Goal: Transaction & Acquisition: Book appointment/travel/reservation

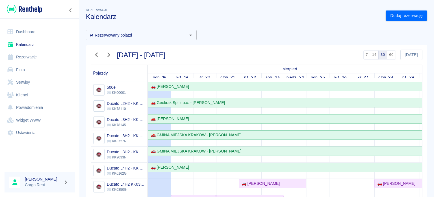
drag, startPoint x: 0, startPoint y: 0, endPoint x: 20, endPoint y: 40, distance: 44.3
click at [20, 40] on link "Kalendarz" at bounding box center [40, 44] width 70 height 13
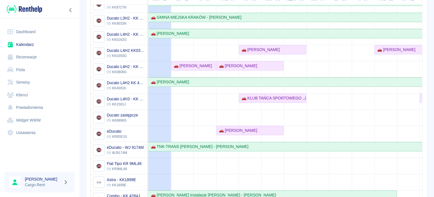
scroll to position [15, 0]
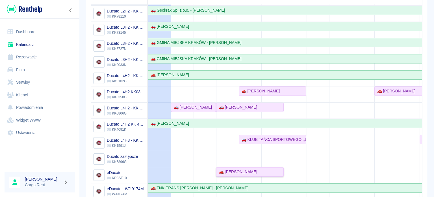
click at [262, 172] on div "🚗 [PERSON_NAME]" at bounding box center [250, 172] width 66 height 6
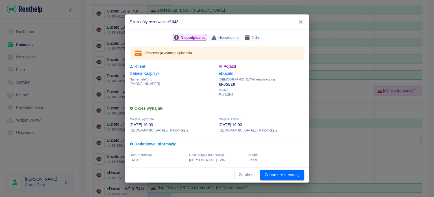
click at [280, 103] on div "Okres wynajmu" at bounding box center [215, 104] width 178 height 15
click at [298, 22] on icon "button" at bounding box center [300, 22] width 7 height 6
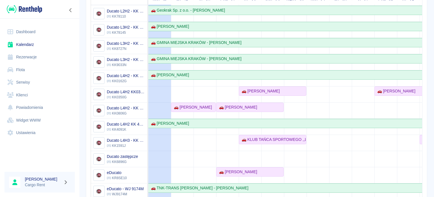
click at [333, 155] on td at bounding box center [340, 127] width 23 height 274
click at [291, 140] on div "🚗 KLUB TAŃCA SPORTOWEGO ,,LIDERKI'' - [PERSON_NAME]" at bounding box center [273, 139] width 66 height 6
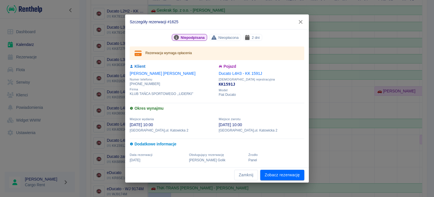
drag, startPoint x: 304, startPoint y: 20, endPoint x: 303, endPoint y: 28, distance: 8.7
click at [304, 20] on icon "button" at bounding box center [300, 22] width 7 height 6
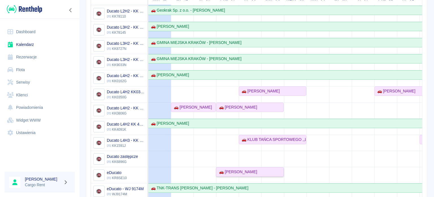
click at [281, 169] on div "🚗 [PERSON_NAME]" at bounding box center [250, 172] width 66 height 6
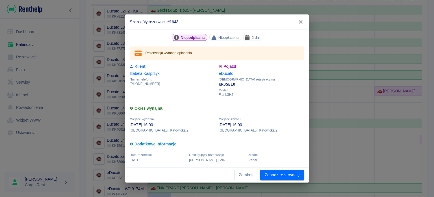
click at [296, 23] on button "button" at bounding box center [301, 22] width 12 height 10
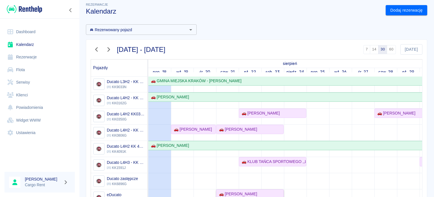
scroll to position [0, 0]
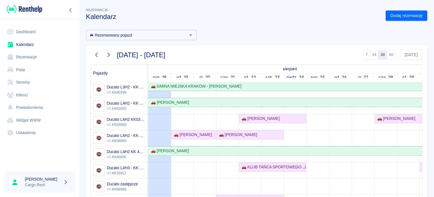
click at [385, 6] on div "Rezerwacje Kalendarz Dodaj rezerwację" at bounding box center [254, 11] width 346 height 18
click at [387, 12] on link "Dodaj rezerwację" at bounding box center [407, 15] width 42 height 10
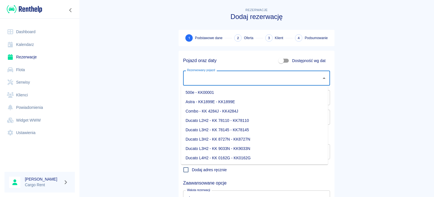
click at [244, 81] on input "Rezerwowany pojazd" at bounding box center [252, 78] width 133 height 10
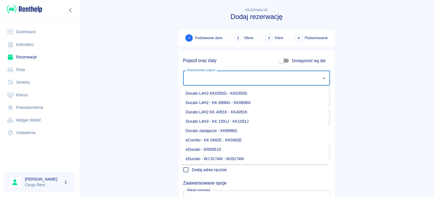
scroll to position [79, 0]
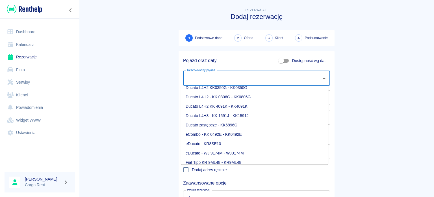
click at [231, 147] on li "eDucato - KR8SE10" at bounding box center [254, 143] width 147 height 9
type input "eDucato - KR8SE10"
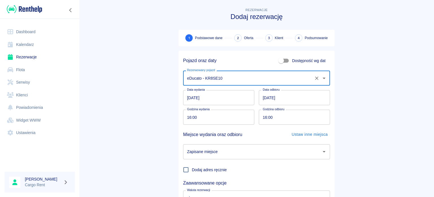
click at [190, 95] on input "[DATE]" at bounding box center [218, 97] width 71 height 15
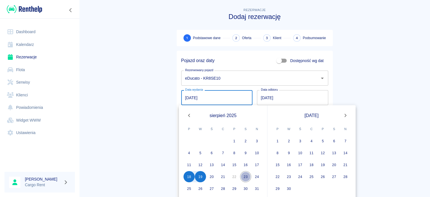
click at [244, 177] on button "23" at bounding box center [245, 176] width 11 height 11
type input "[DATE]"
type input "DD.MM.YYYY"
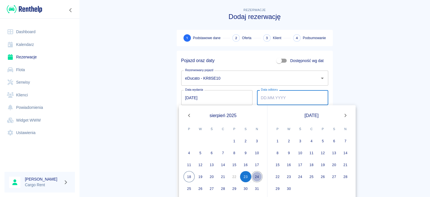
click at [253, 175] on button "24" at bounding box center [256, 176] width 11 height 11
type input "[DATE]"
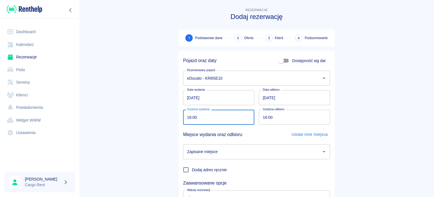
click at [185, 118] on input "16:00" at bounding box center [216, 116] width 67 height 15
type input "20:00"
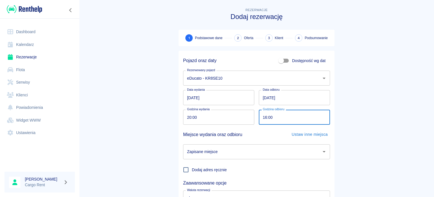
click at [260, 114] on input "16:00" at bounding box center [292, 116] width 67 height 15
type input "20:00"
click at [152, 138] on main "Rezerwacje Dodaj rezerwację 1 Podstawowe dane 2 Oferta 3 Klient 4 Podsumowanie …" at bounding box center [256, 118] width 355 height 222
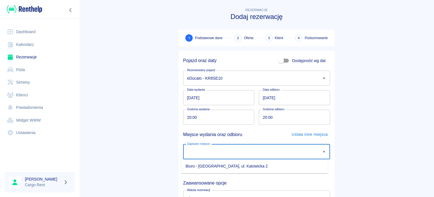
click at [201, 155] on input "Zapisane miejsce" at bounding box center [252, 151] width 133 height 10
click at [202, 167] on li "Biuro - [GEOGRAPHIC_DATA], ul. Katowicka 2" at bounding box center [254, 165] width 147 height 9
type input "Biuro - [GEOGRAPHIC_DATA], ul. Katowicka 2"
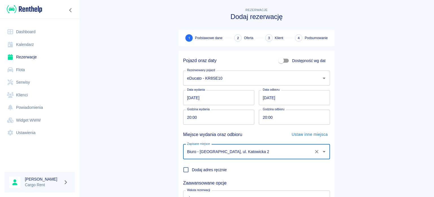
click at [105, 147] on main "Rezerwacje Dodaj rezerwację 1 Podstawowe dane 2 Oferta 3 Klient 4 Podsumowanie …" at bounding box center [256, 118] width 355 height 222
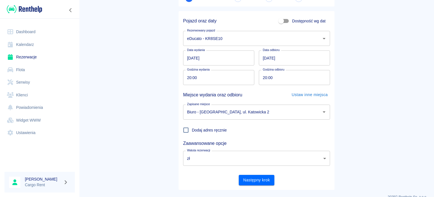
scroll to position [49, 0]
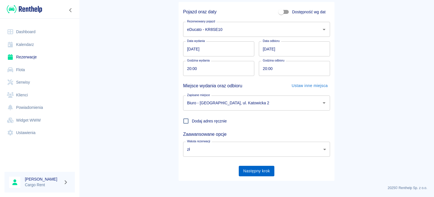
click at [267, 169] on button "Następny krok" at bounding box center [257, 170] width 36 height 10
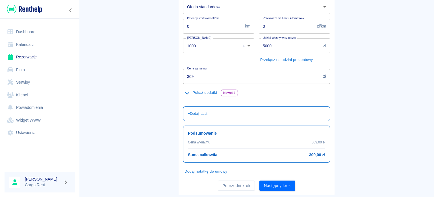
scroll to position [87, 0]
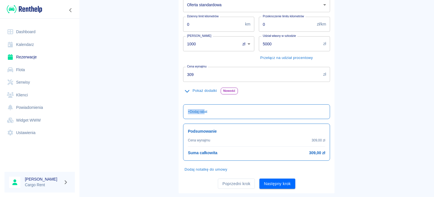
drag, startPoint x: 204, startPoint y: 114, endPoint x: 162, endPoint y: 116, distance: 42.2
click at [162, 116] on main "Rezerwacje Dodaj rezerwację Podstawowe dane 2 Oferta 3 Klient 4 Podsumowanie Of…" at bounding box center [256, 56] width 355 height 273
click at [152, 112] on main "Rezerwacje Dodaj rezerwację Podstawowe dane 2 Oferta 3 Klient 4 Podsumowanie Of…" at bounding box center [256, 56] width 355 height 273
click at [200, 85] on div "Pokaż dodatki Nowość Ograniczenie odpowiedzialności Dziennie 29,00 zł / dzienni…" at bounding box center [255, 91] width 152 height 18
click at [193, 88] on button "Pokaż dodatki" at bounding box center [200, 90] width 35 height 9
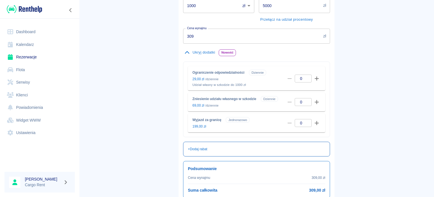
scroll to position [132, 0]
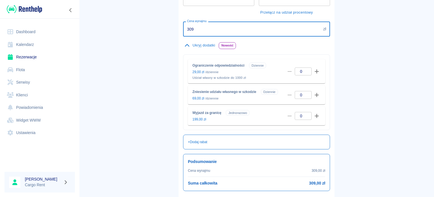
drag, startPoint x: 196, startPoint y: 31, endPoint x: 183, endPoint y: 31, distance: 12.7
click at [183, 31] on input "309" at bounding box center [252, 28] width 138 height 15
type input "358"
click at [148, 65] on main "Rezerwacje Dodaj rezerwację Podstawowe dane 2 Oferta 3 Klient 4 Podsumowanie Of…" at bounding box center [256, 48] width 355 height 349
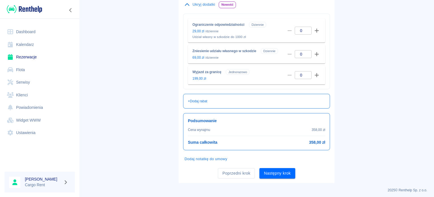
scroll to position [175, 0]
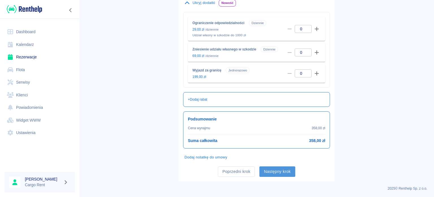
click at [283, 171] on button "Następny krok" at bounding box center [278, 171] width 36 height 10
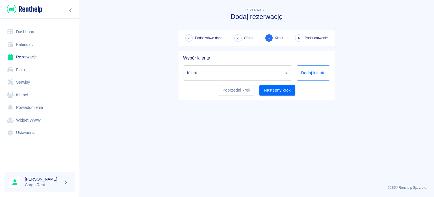
click at [297, 77] on button "Dodaj klienta" at bounding box center [313, 72] width 33 height 15
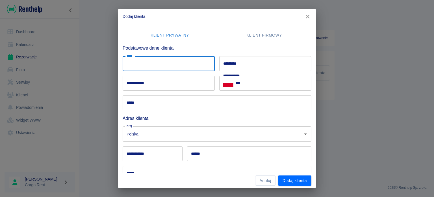
click at [171, 64] on input "*****" at bounding box center [169, 63] width 92 height 15
type input "******"
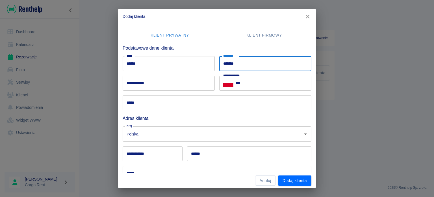
type input "*******"
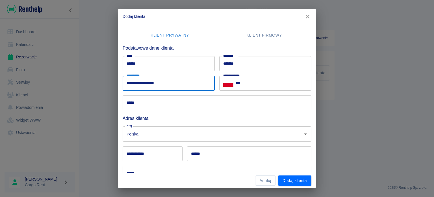
type input "**********"
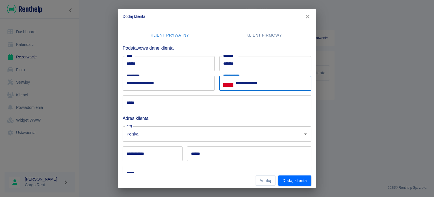
type input "**********"
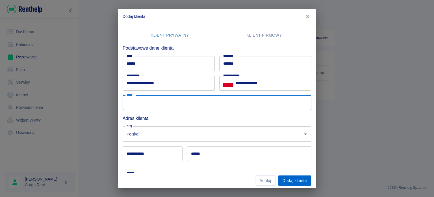
click at [297, 175] on button "Dodaj klienta" at bounding box center [294, 180] width 33 height 10
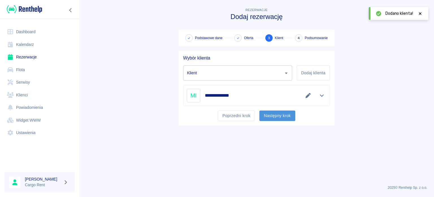
click at [282, 116] on button "Następny krok" at bounding box center [278, 115] width 36 height 10
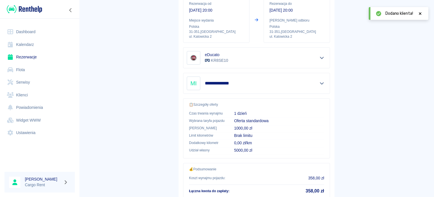
scroll to position [107, 0]
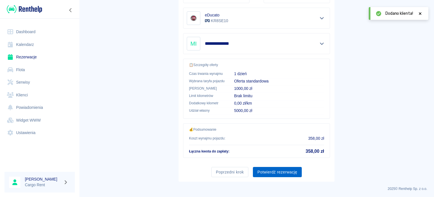
click at [288, 174] on button "Potwierdź rezerwację" at bounding box center [277, 172] width 49 height 10
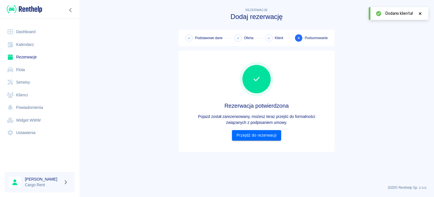
click at [257, 127] on div "Rezerwacja potwierdzona Pojazd został zarezerwowany, możesz teraz przejść do fo…" at bounding box center [256, 101] width 147 height 78
click at [259, 131] on link "Przejdź do rezerwacji" at bounding box center [256, 135] width 49 height 10
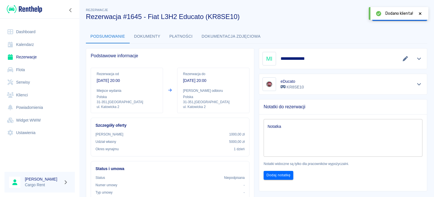
click at [47, 42] on link "Kalendarz" at bounding box center [40, 44] width 70 height 13
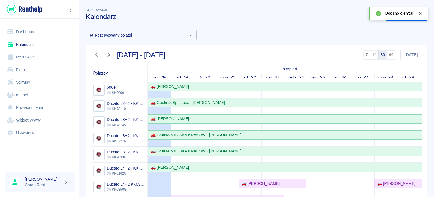
click at [33, 10] on img at bounding box center [24, 9] width 35 height 9
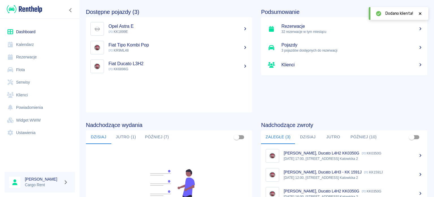
scroll to position [51, 0]
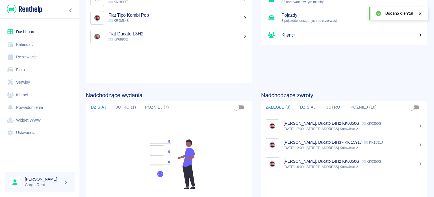
click at [35, 43] on link "Kalendarz" at bounding box center [40, 44] width 70 height 13
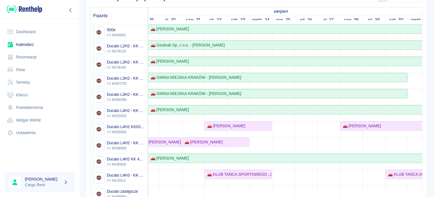
scroll to position [57, 0]
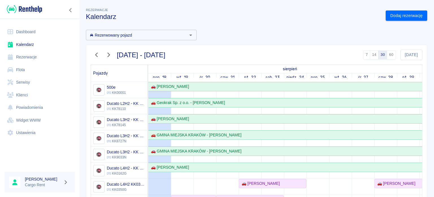
click at [30, 10] on img at bounding box center [24, 9] width 35 height 9
